Goal: Information Seeking & Learning: Find specific fact

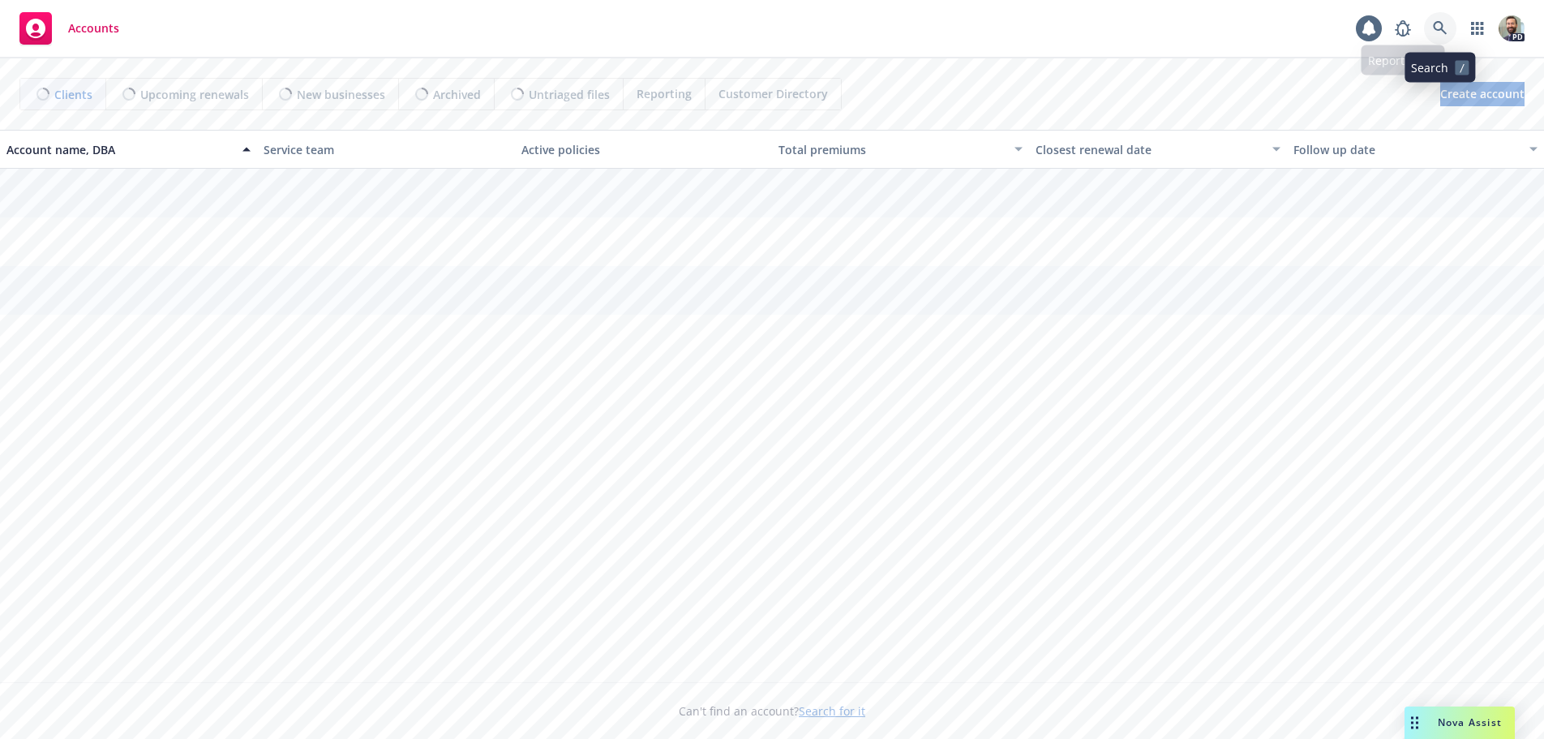
click at [1434, 32] on icon at bounding box center [1440, 28] width 15 height 15
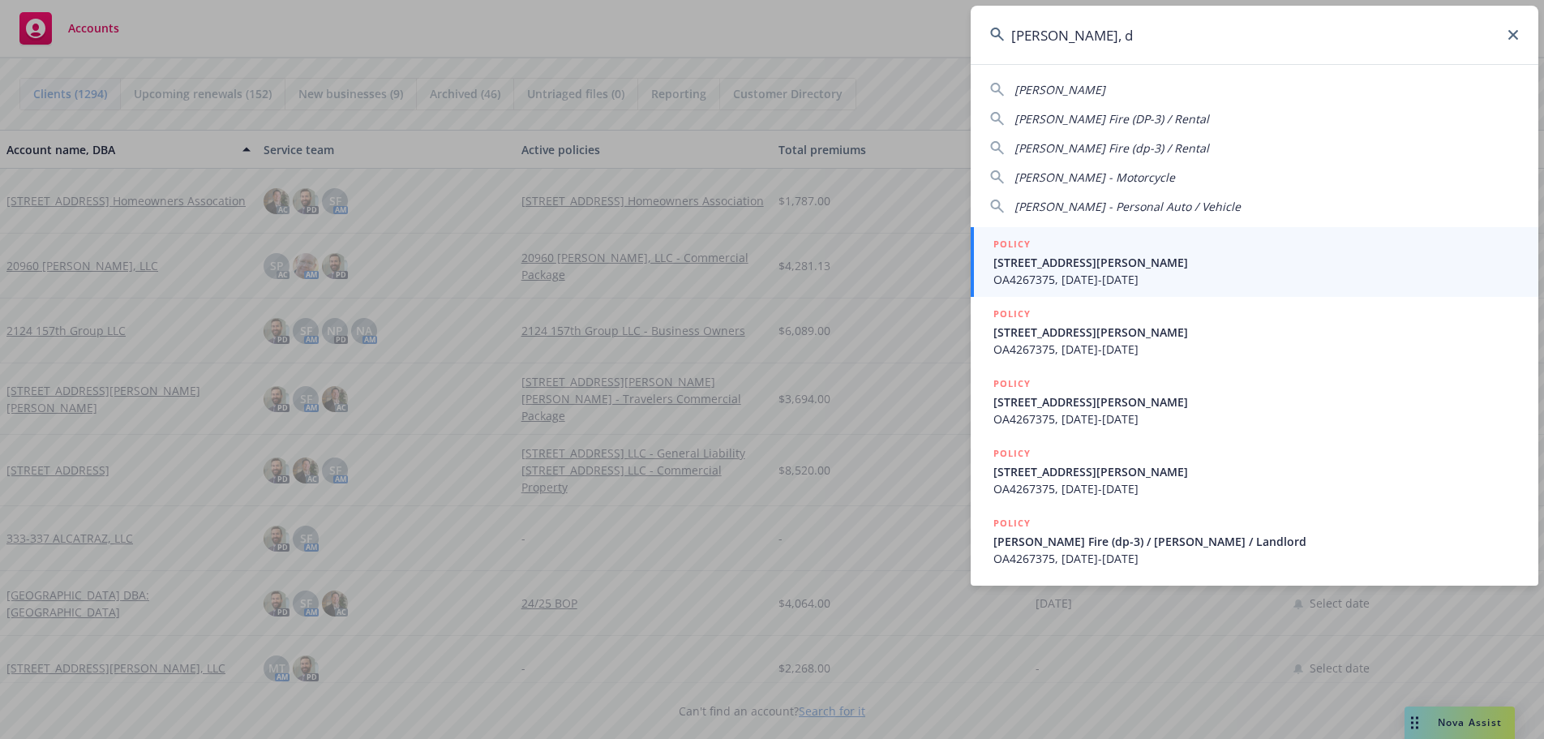
click at [1055, 88] on span "[PERSON_NAME]" at bounding box center [1059, 89] width 91 height 15
type input "[PERSON_NAME]"
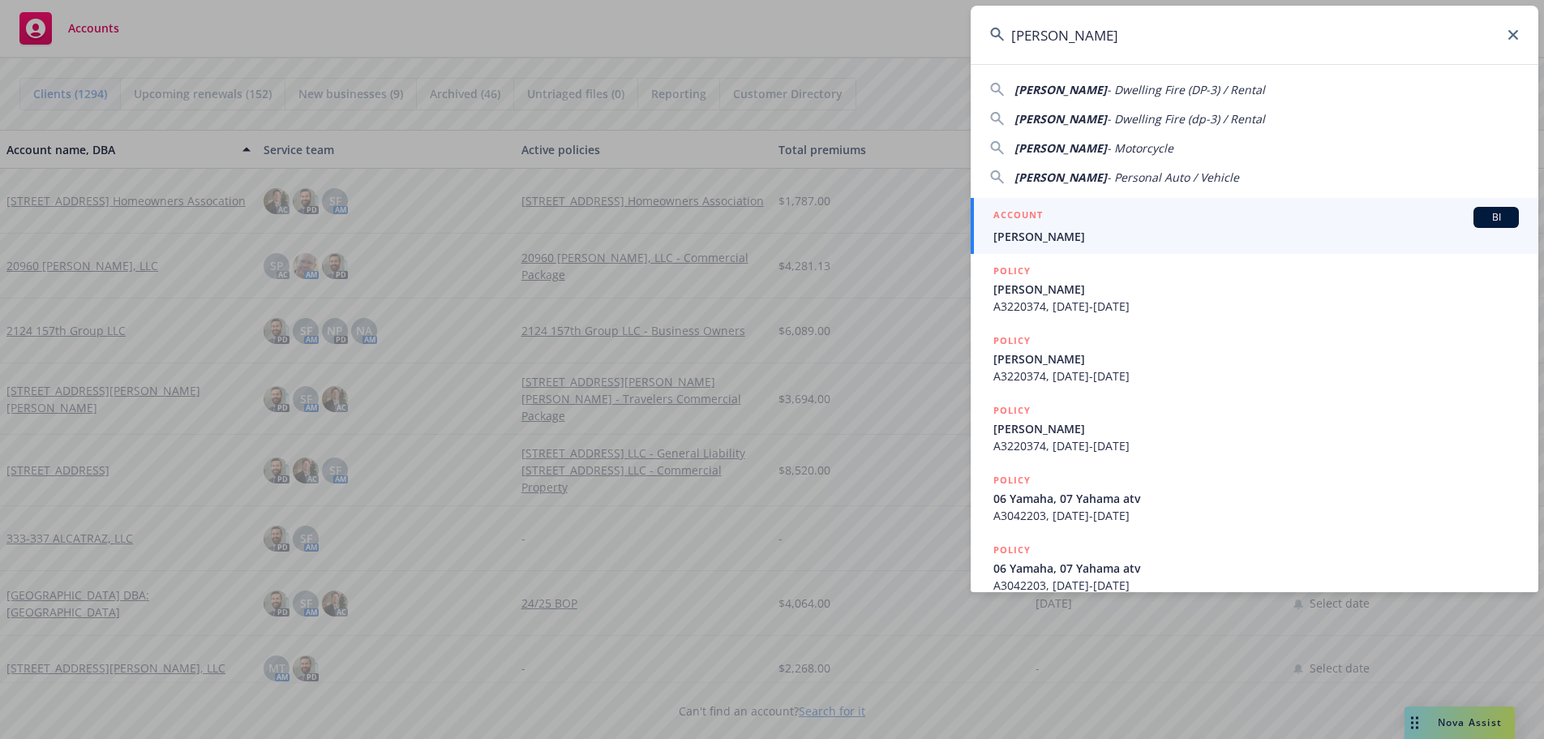
click at [1027, 236] on span "[PERSON_NAME]" at bounding box center [1255, 236] width 525 height 17
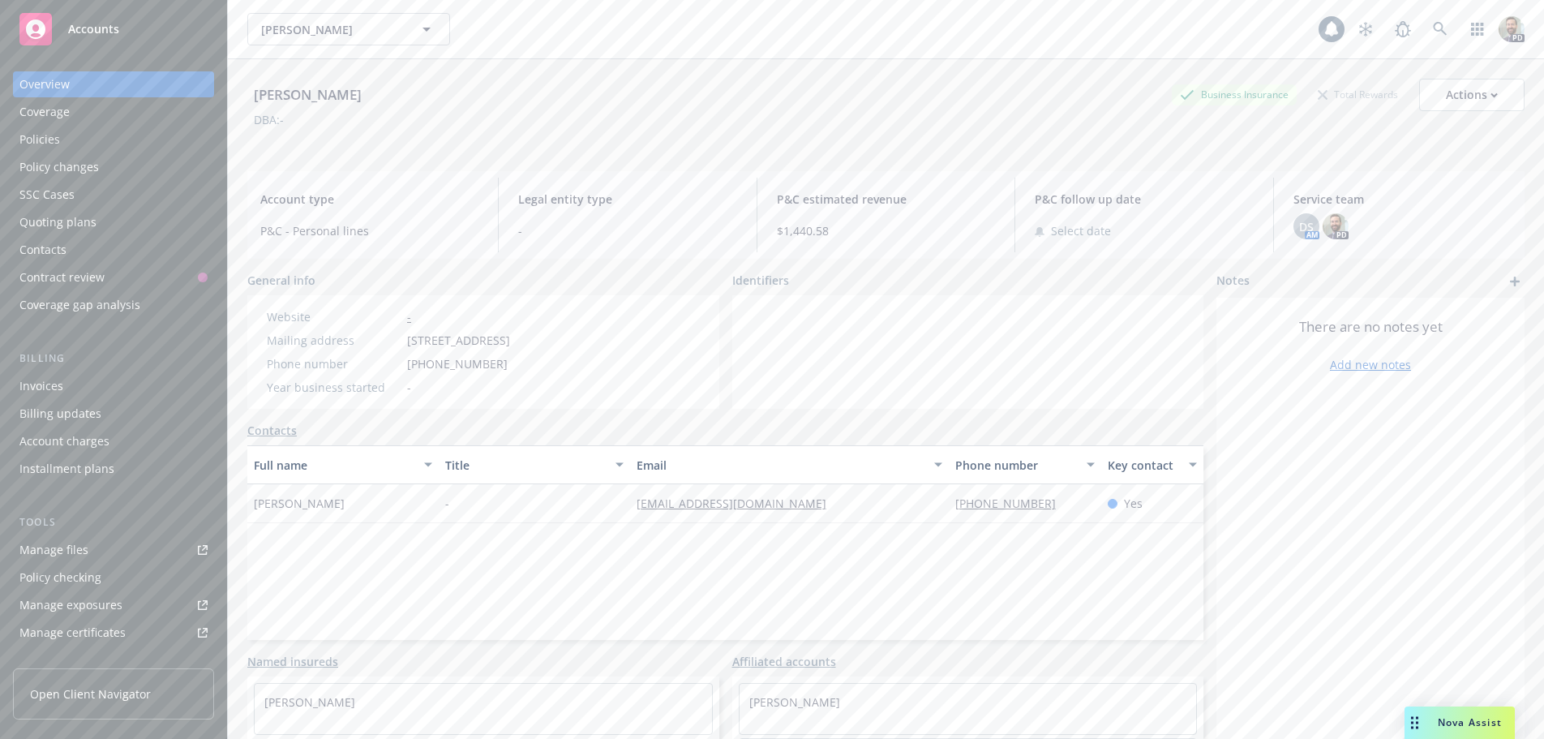
click at [58, 135] on div "Policies" at bounding box center [39, 139] width 41 height 26
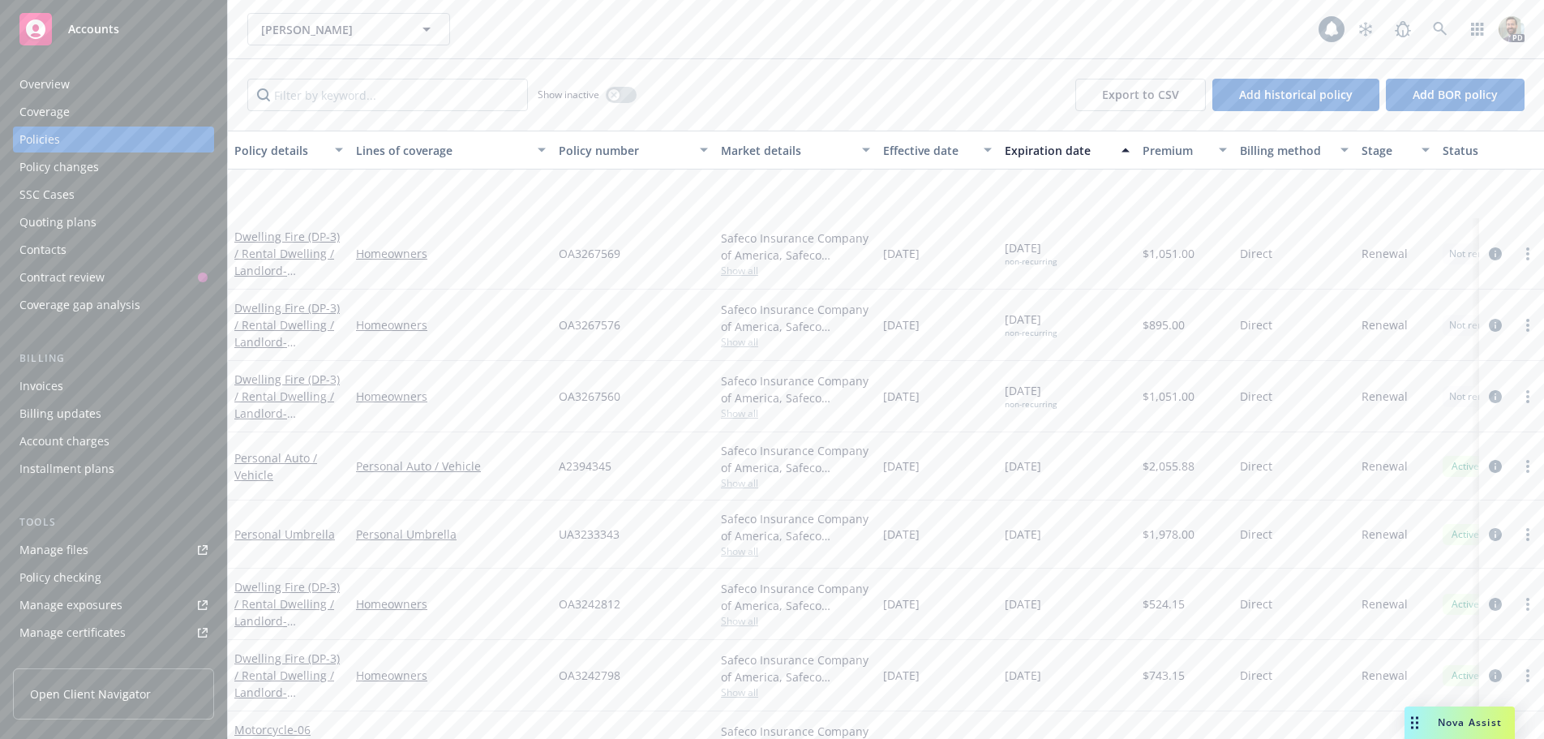
scroll to position [243, 0]
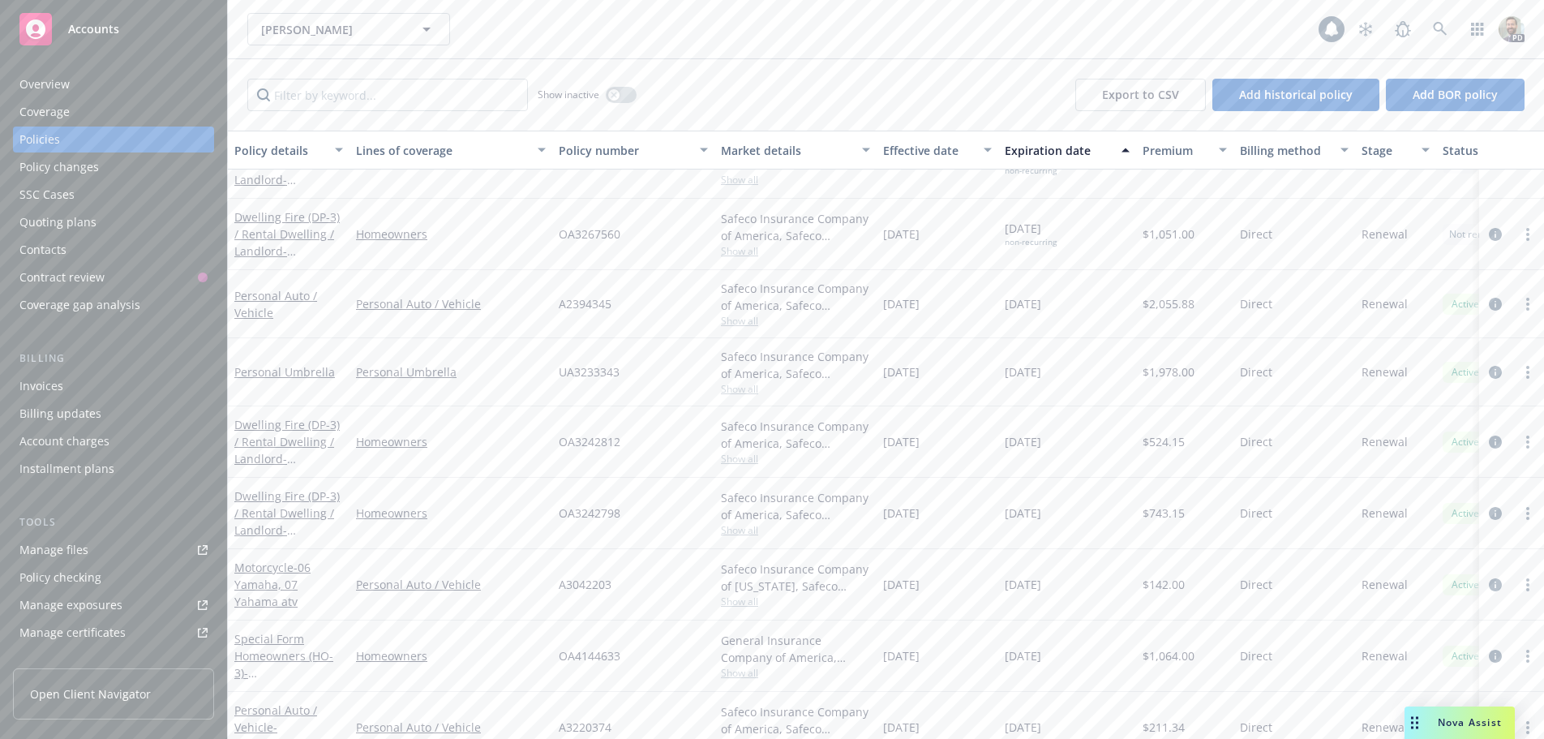
click at [66, 79] on div "Overview" at bounding box center [44, 84] width 50 height 26
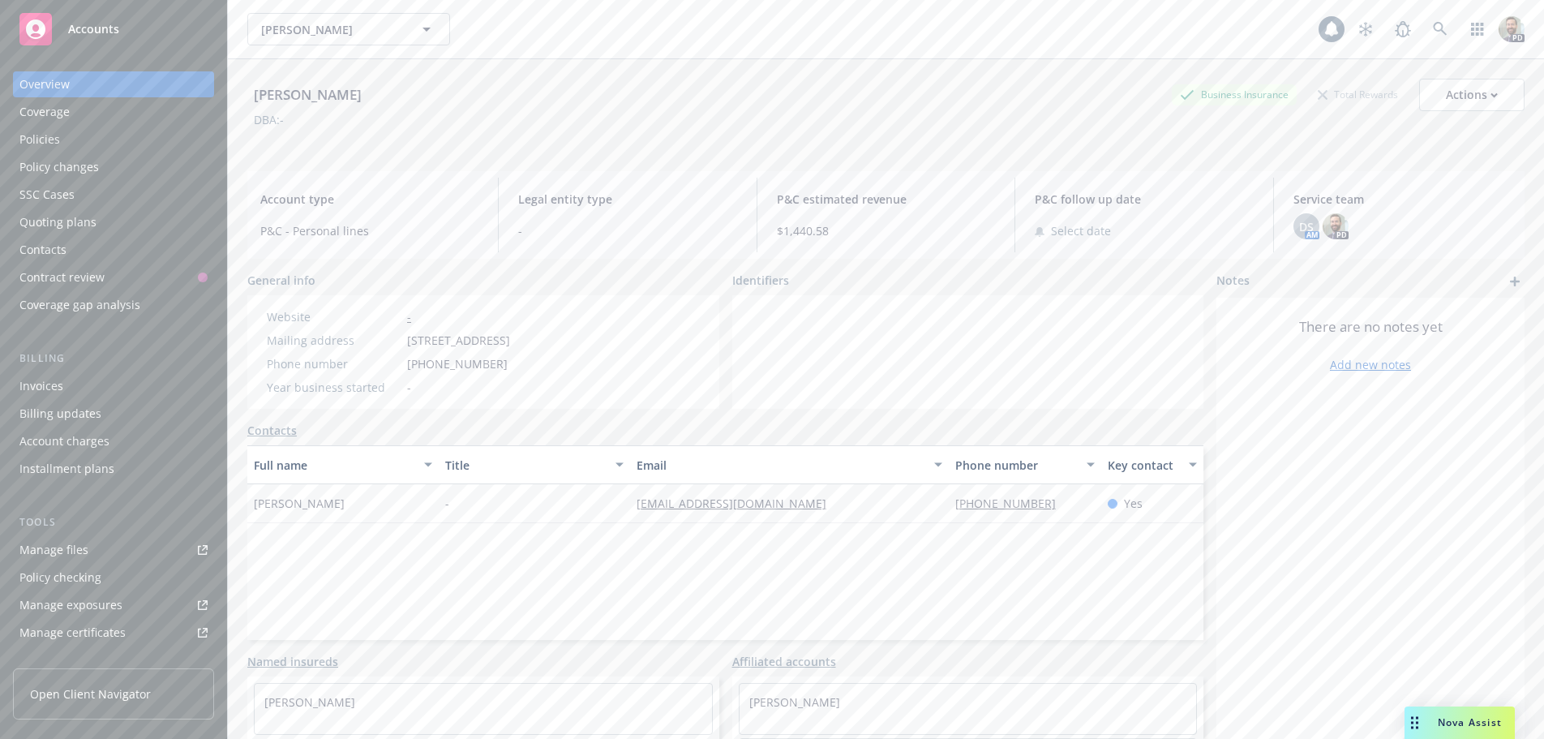
click at [62, 139] on div "Policies" at bounding box center [113, 139] width 188 height 26
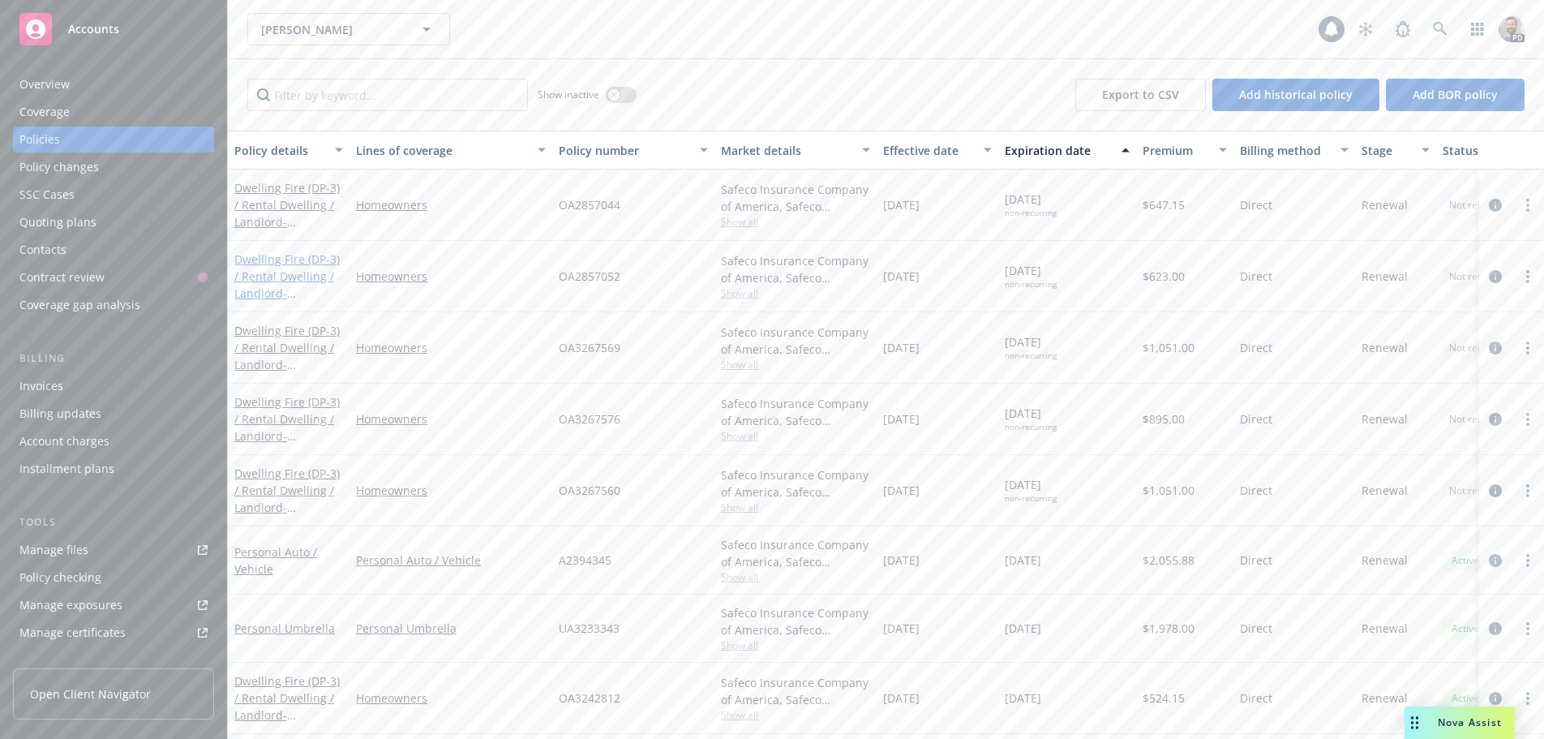
click at [271, 256] on link "Dwelling Fire (DP-3) / Rental Dwelling / Landlord - [STREET_ADDRESS][PERSON_NAM…" at bounding box center [286, 293] width 105 height 84
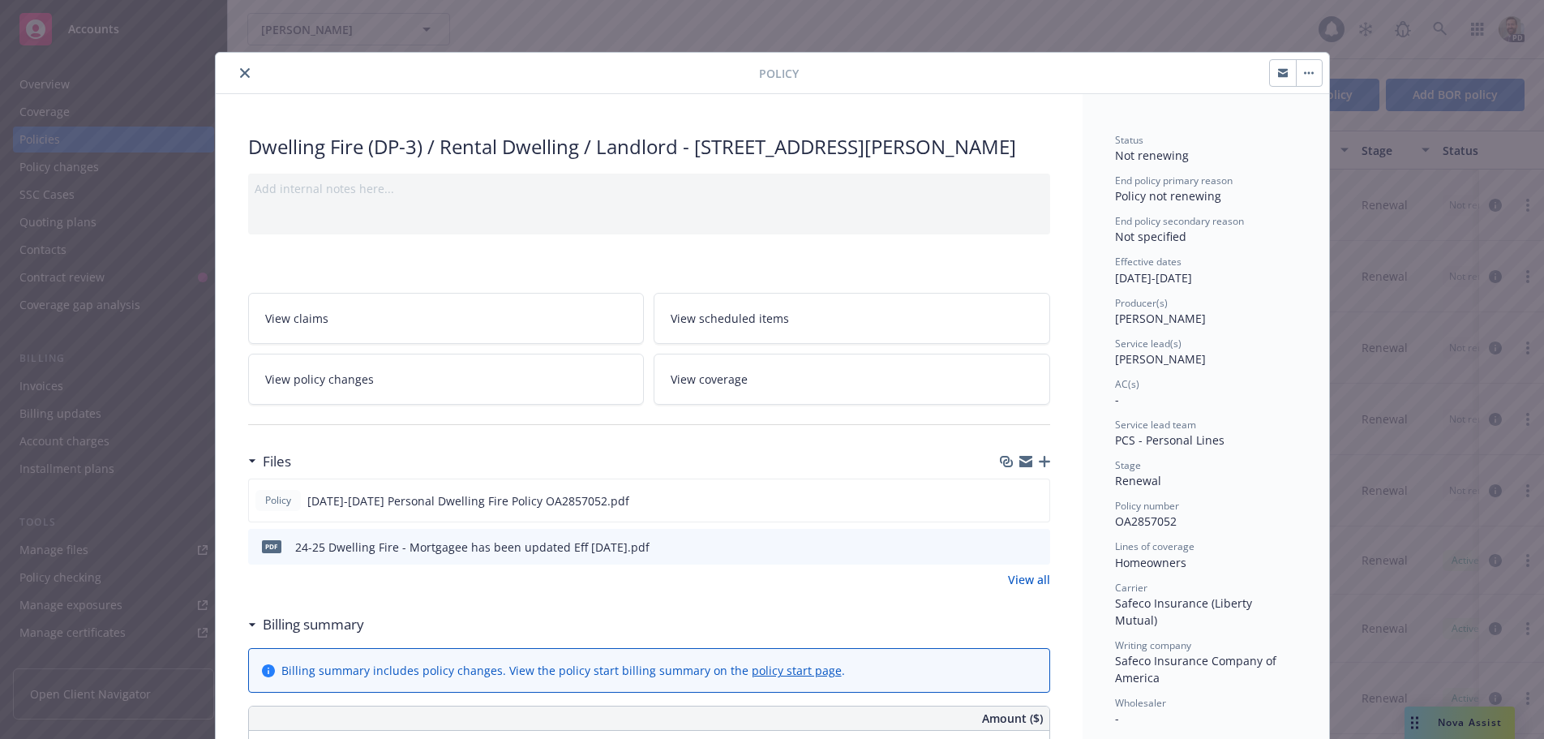
click at [240, 73] on icon "close" at bounding box center [245, 73] width 10 height 10
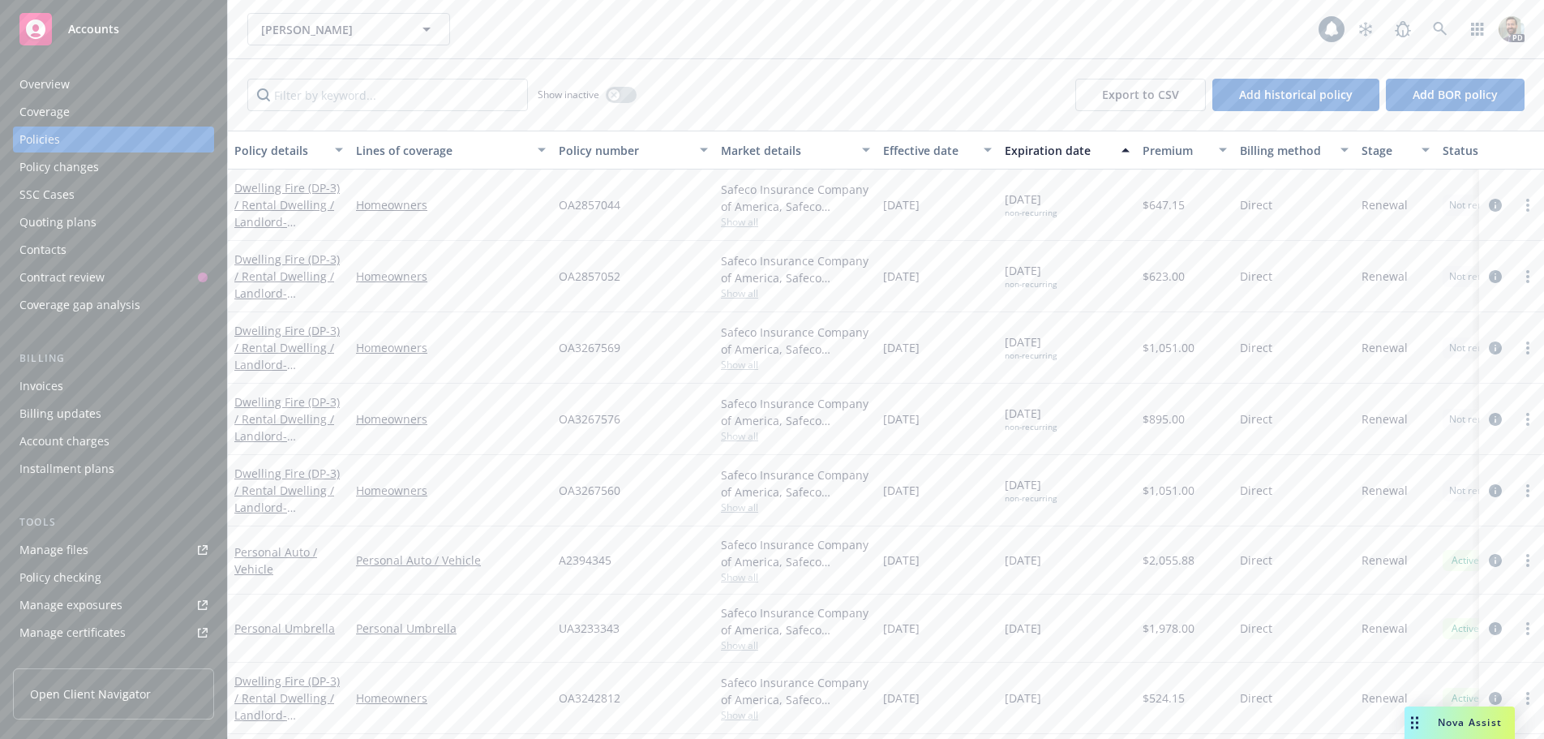
click at [64, 82] on div "Overview" at bounding box center [44, 84] width 50 height 26
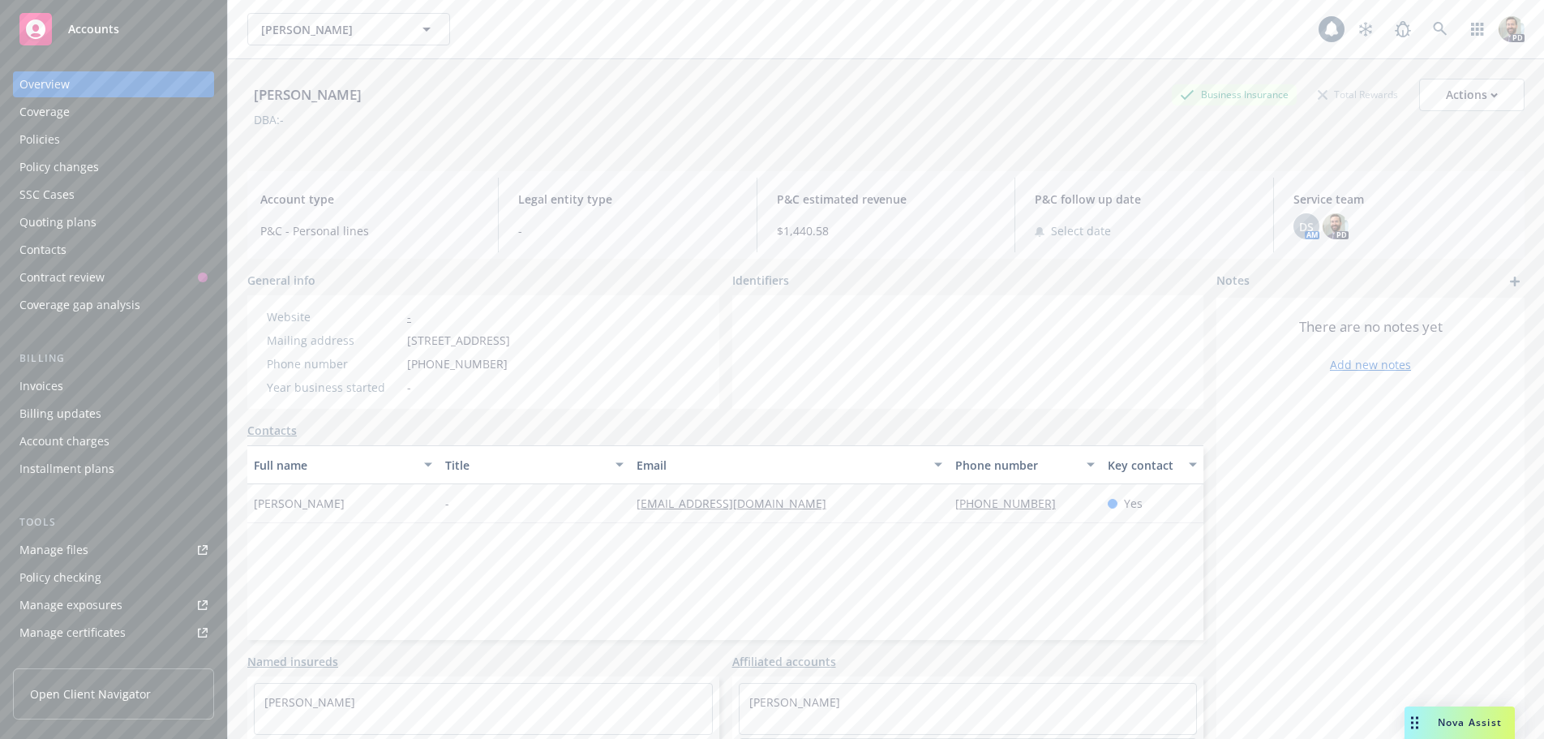
click at [632, 27] on div "[PERSON_NAME] [PERSON_NAME]" at bounding box center [782, 29] width 1071 height 32
